Goal: Entertainment & Leisure: Consume media (video, audio)

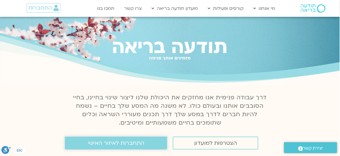
click at [128, 142] on span "התחברות לאיזור האישי" at bounding box center [116, 143] width 57 height 6
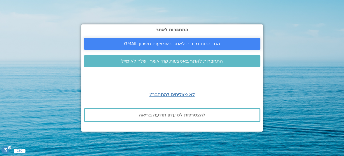
click at [173, 45] on span "התחברות מיידית לאתר באמצעות חשבון GMAIL" at bounding box center [172, 43] width 96 height 5
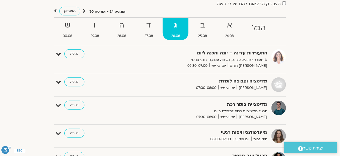
scroll to position [90, 0]
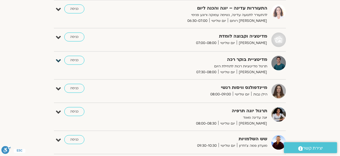
click at [60, 62] on icon at bounding box center [58, 61] width 5 height 8
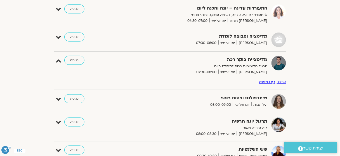
click at [142, 60] on strong "מדיטציית בוקר רכה" at bounding box center [198, 60] width 137 height 8
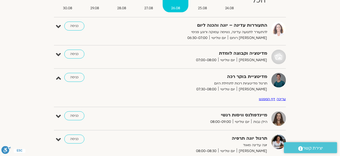
scroll to position [0, 0]
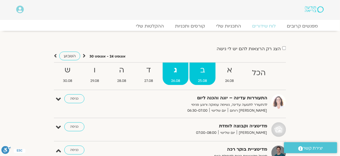
click at [200, 72] on strong "ב" at bounding box center [203, 70] width 26 height 13
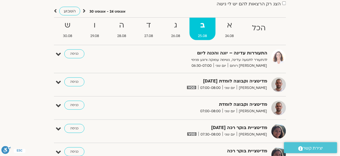
scroll to position [90, 0]
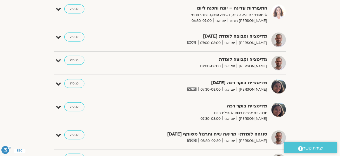
click at [153, 86] on div "מדיטציית בוקר רכה [DATE] [PERSON_NAME] יום שני 07:30-08:00" at bounding box center [200, 85] width 140 height 13
click at [60, 83] on icon at bounding box center [58, 84] width 5 height 8
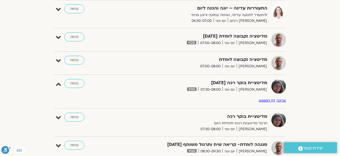
click at [197, 88] on img at bounding box center [191, 88] width 9 height 3
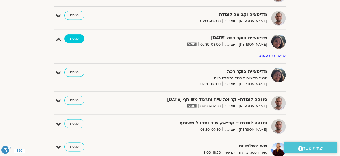
click at [71, 39] on link "כניסה" at bounding box center [74, 38] width 20 height 9
